Goal: Check status: Check status

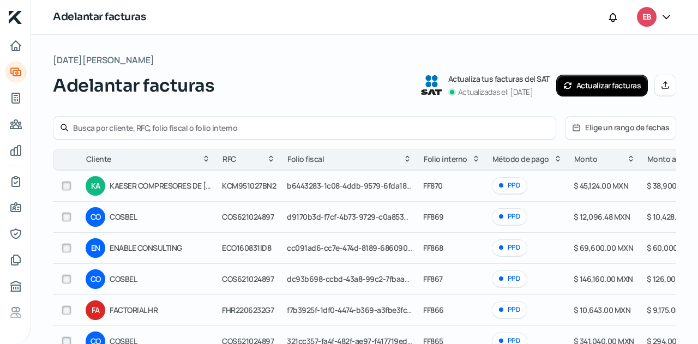
click at [620, 129] on button "Elige un rango de fechas" at bounding box center [621, 128] width 110 height 22
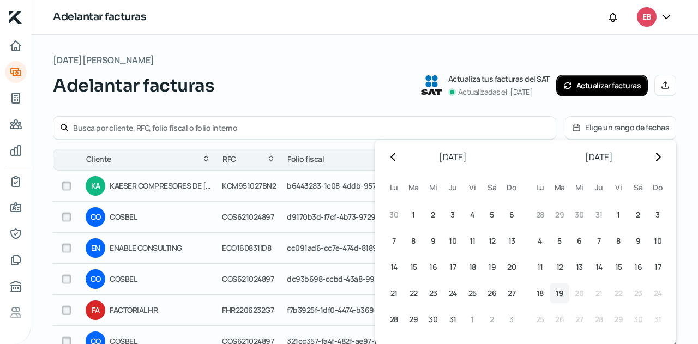
click at [556, 293] on span "19" at bounding box center [560, 293] width 8 height 13
click at [537, 294] on span "18" at bounding box center [540, 293] width 7 height 13
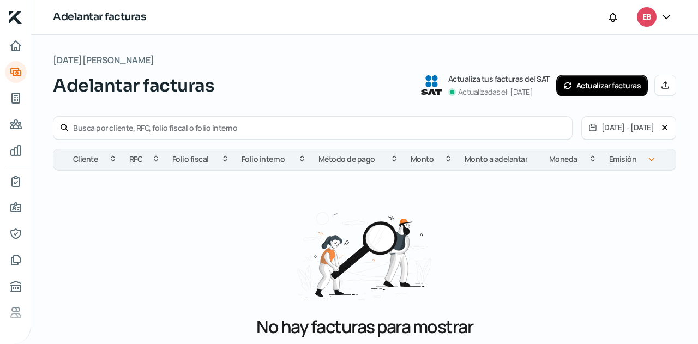
click at [585, 88] on button "Actualizar facturas" at bounding box center [602, 86] width 92 height 22
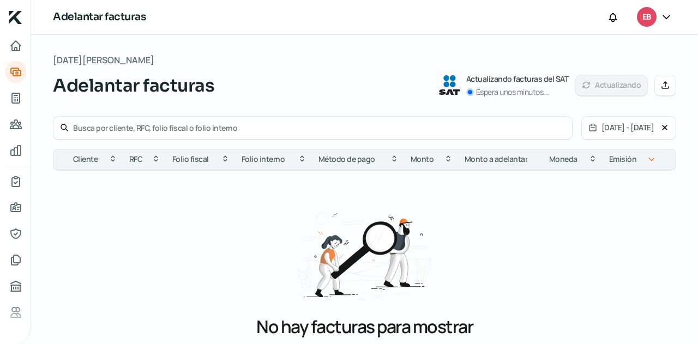
click at [662, 125] on icon at bounding box center [665, 127] width 9 height 9
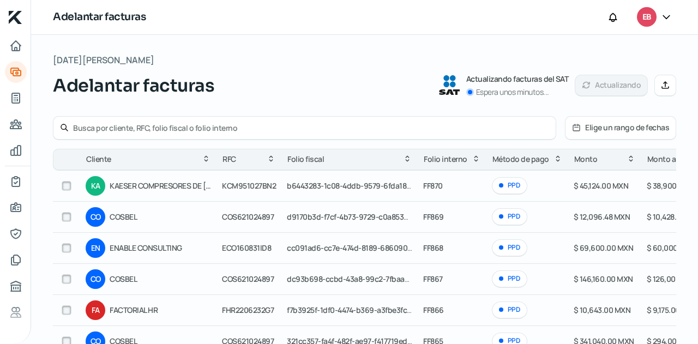
click at [484, 122] on div at bounding box center [305, 128] width 504 height 24
click at [470, 128] on input "text" at bounding box center [311, 128] width 476 height 10
click at [584, 127] on button "Elige un rango de fechas" at bounding box center [621, 128] width 110 height 22
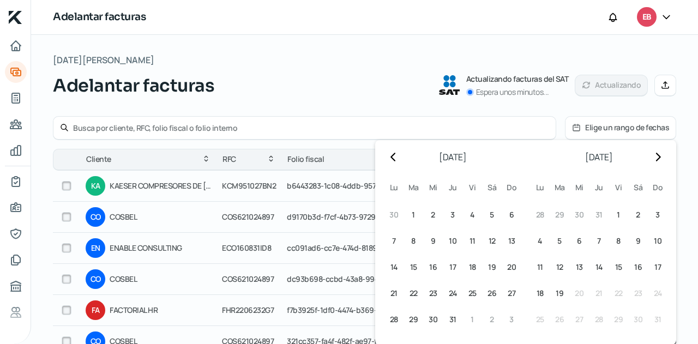
click at [584, 127] on button "Elige un rango de fechas" at bounding box center [621, 128] width 110 height 22
